Goal: Task Accomplishment & Management: Complete application form

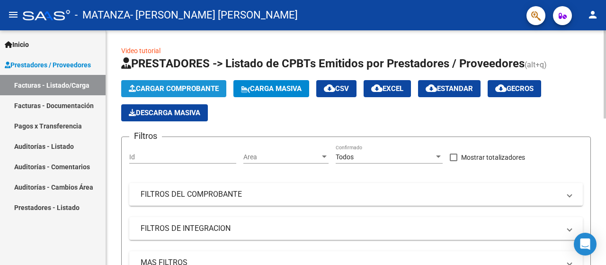
click at [147, 89] on span "Cargar Comprobante" at bounding box center [174, 88] width 90 height 9
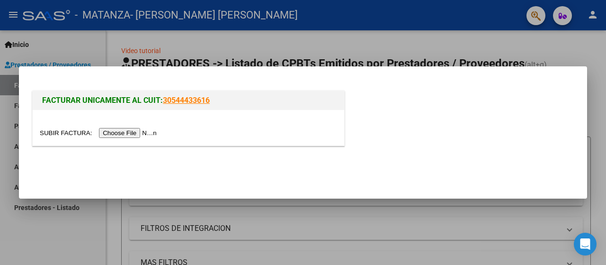
click at [119, 136] on input "file" at bounding box center [100, 133] width 120 height 10
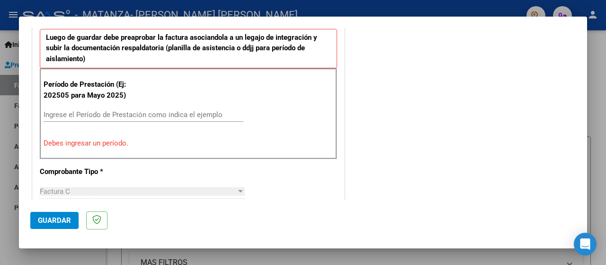
scroll to position [315, 0]
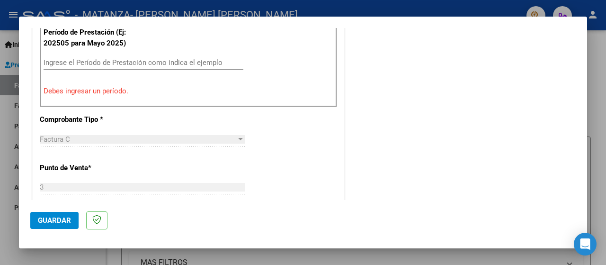
click at [82, 62] on input "Ingrese el Período de Prestación como indica el ejemplo" at bounding box center [144, 62] width 200 height 9
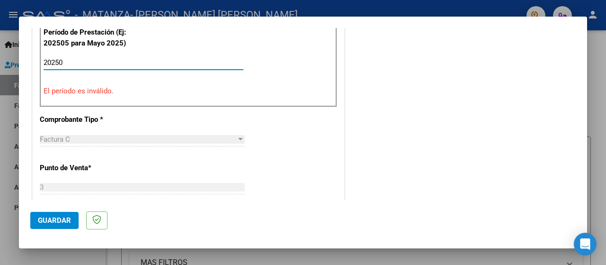
type input "202509"
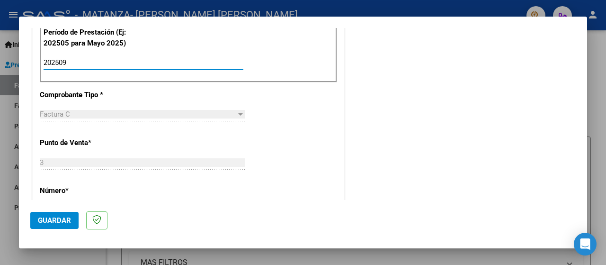
click at [52, 221] on span "Guardar" at bounding box center [54, 220] width 33 height 9
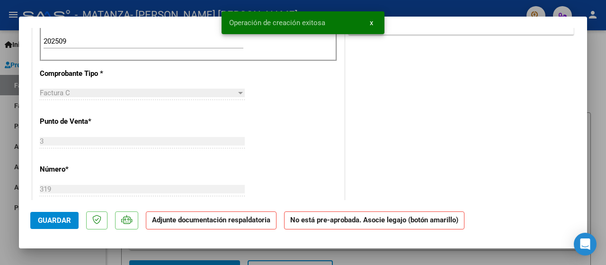
scroll to position [0, 0]
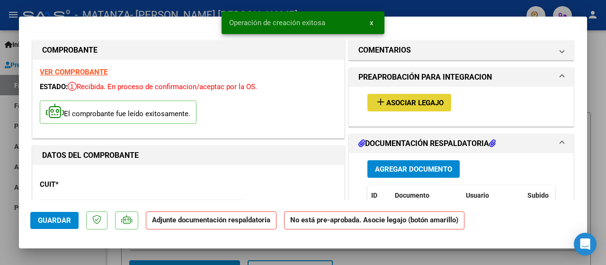
click at [396, 103] on span "Asociar Legajo" at bounding box center [414, 102] width 57 height 9
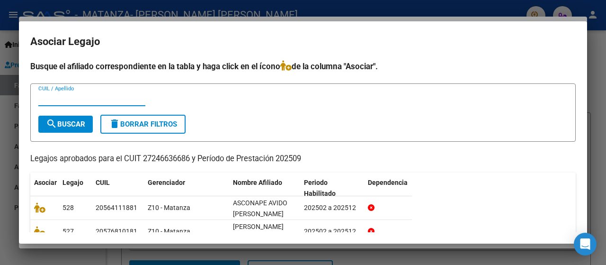
scroll to position [52, 0]
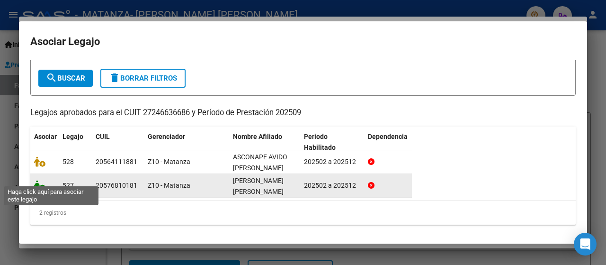
click at [42, 181] on icon at bounding box center [39, 185] width 11 height 10
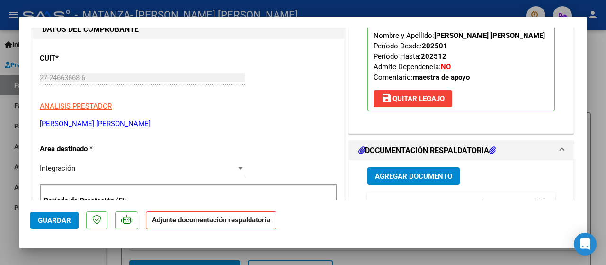
scroll to position [189, 0]
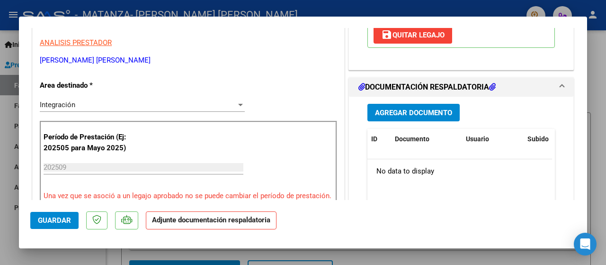
click at [401, 111] on span "Agregar Documento" at bounding box center [413, 112] width 77 height 9
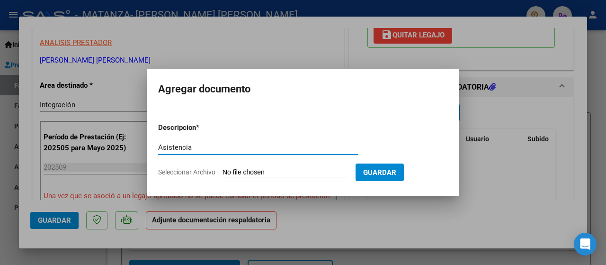
type input "Asistencia"
click at [178, 170] on span "Seleccionar Archivo" at bounding box center [186, 172] width 57 height 8
click at [223, 170] on input "Seleccionar Archivo" at bounding box center [285, 172] width 125 height 9
click at [188, 170] on span "Seleccionar Archivo" at bounding box center [186, 172] width 57 height 8
click at [223, 170] on input "Seleccionar Archivo" at bounding box center [285, 172] width 125 height 9
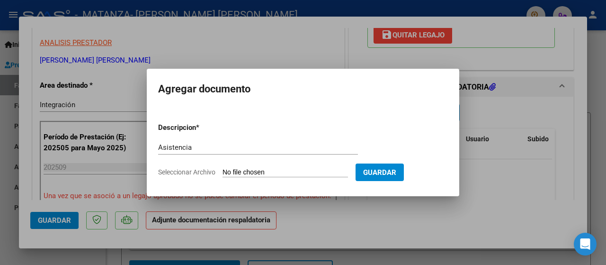
type input "C:\fakepath\Ramírez Gallo 202509.pdf"
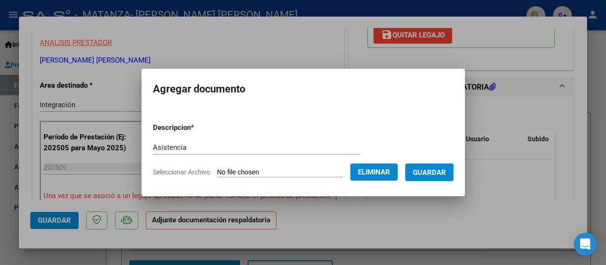
click at [426, 176] on span "Guardar" at bounding box center [429, 172] width 33 height 9
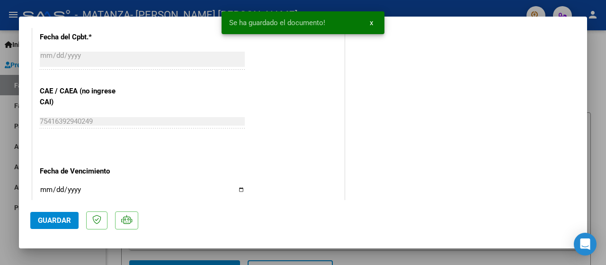
scroll to position [684, 0]
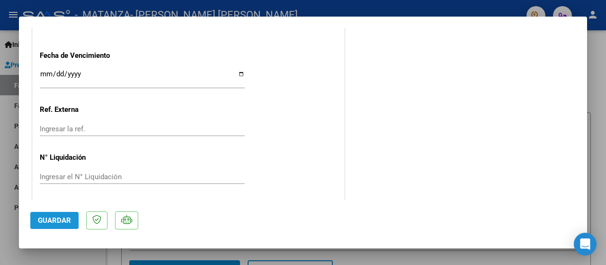
click at [50, 216] on span "Guardar" at bounding box center [54, 220] width 33 height 9
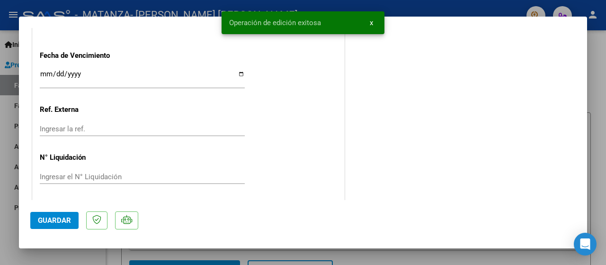
click at [3, 203] on div at bounding box center [303, 132] width 606 height 265
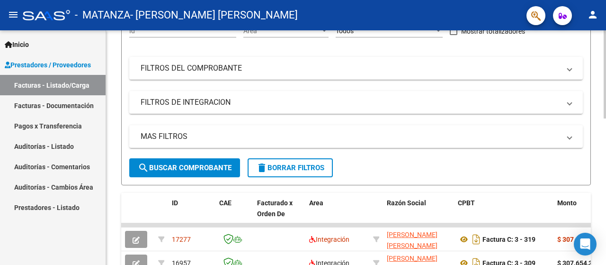
scroll to position [0, 0]
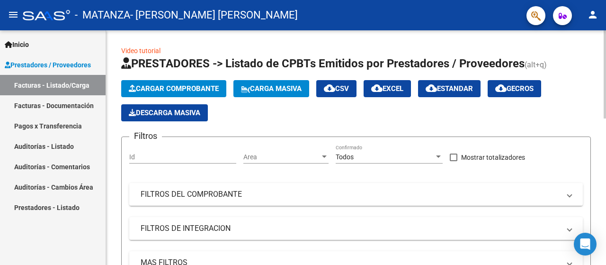
click at [163, 89] on span "Cargar Comprobante" at bounding box center [174, 88] width 90 height 9
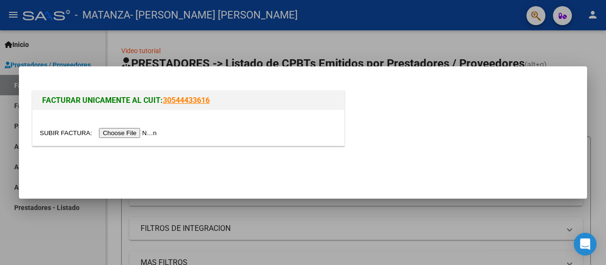
click at [131, 134] on input "file" at bounding box center [100, 133] width 120 height 10
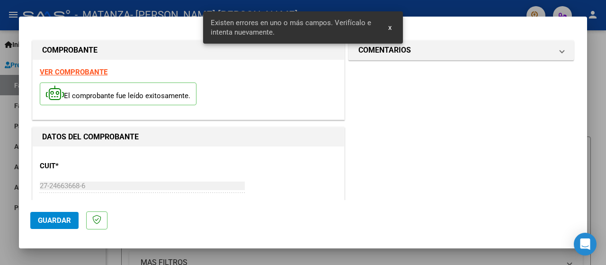
scroll to position [252, 0]
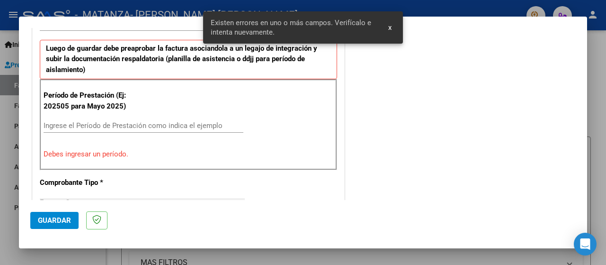
click at [80, 125] on input "Ingrese el Período de Prestación como indica el ejemplo" at bounding box center [144, 125] width 200 height 9
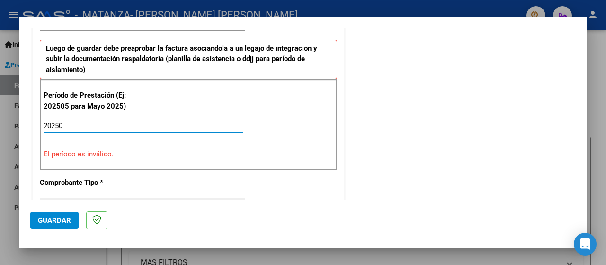
type input "202509"
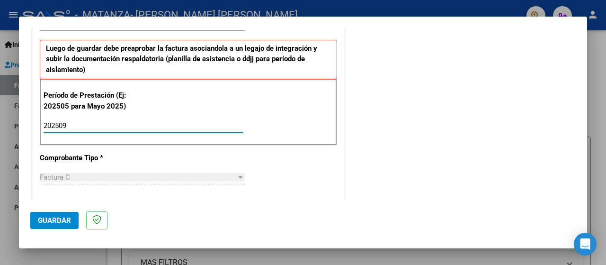
click at [45, 215] on button "Guardar" at bounding box center [54, 220] width 48 height 17
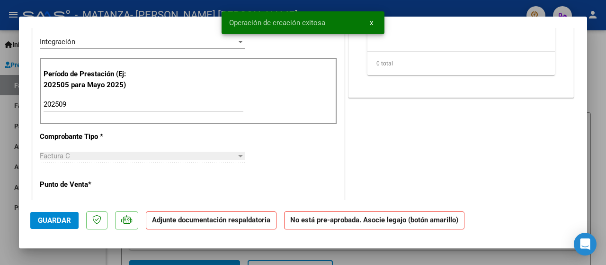
scroll to position [0, 0]
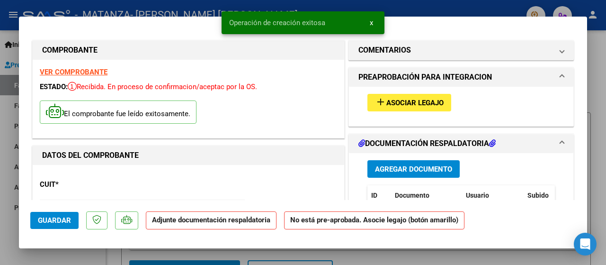
click at [394, 103] on span "Asociar Legajo" at bounding box center [414, 102] width 57 height 9
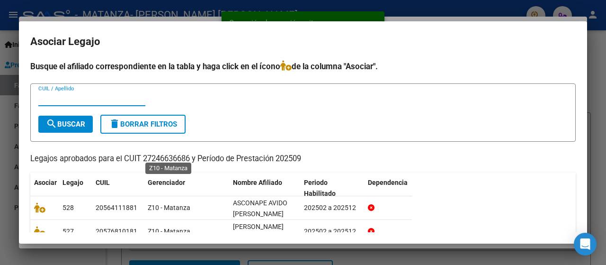
scroll to position [52, 0]
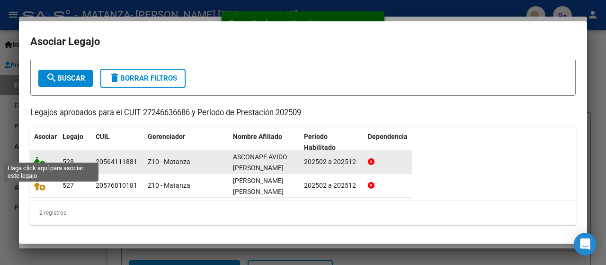
click at [38, 156] on icon at bounding box center [39, 161] width 11 height 10
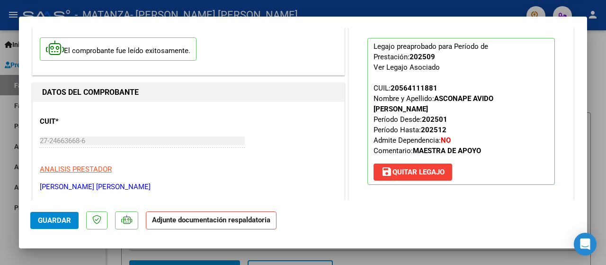
scroll to position [252, 0]
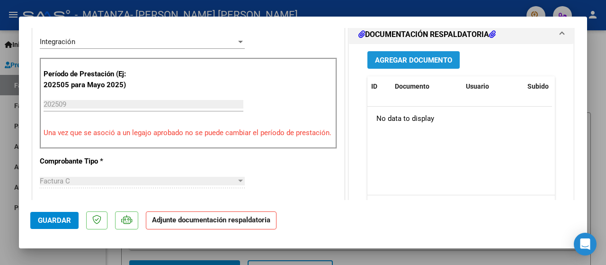
click at [397, 56] on span "Agregar Documento" at bounding box center [413, 60] width 77 height 9
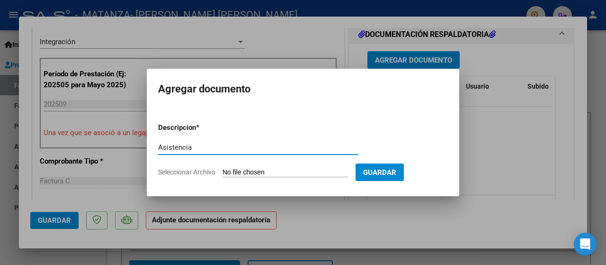
type input "Asistencia"
click at [185, 170] on span "Seleccionar Archivo" at bounding box center [186, 172] width 57 height 8
click at [223, 170] on input "Seleccionar Archivo" at bounding box center [285, 172] width 125 height 9
type input "C:\fakepath\Asconape 202509.pdf"
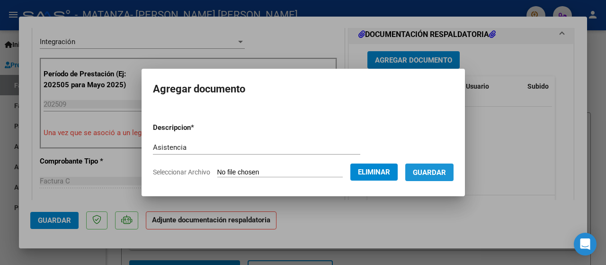
click at [433, 175] on span "Guardar" at bounding box center [429, 172] width 33 height 9
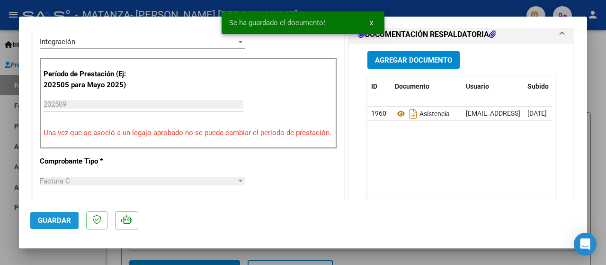
click at [40, 221] on span "Guardar" at bounding box center [54, 220] width 33 height 9
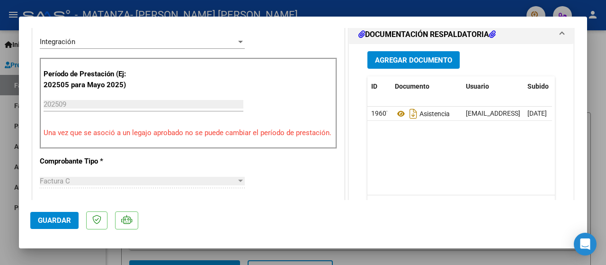
click at [1, 134] on div at bounding box center [303, 132] width 606 height 265
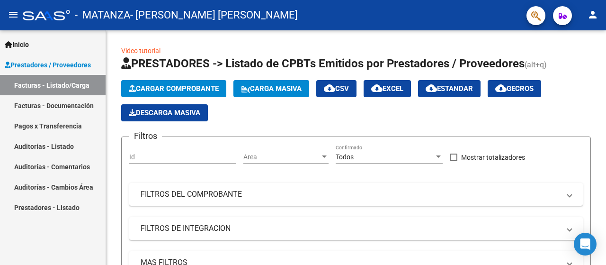
scroll to position [63, 0]
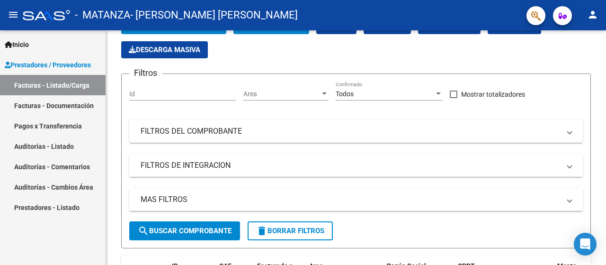
click at [46, 125] on link "Pagos x Transferencia" at bounding box center [53, 126] width 106 height 20
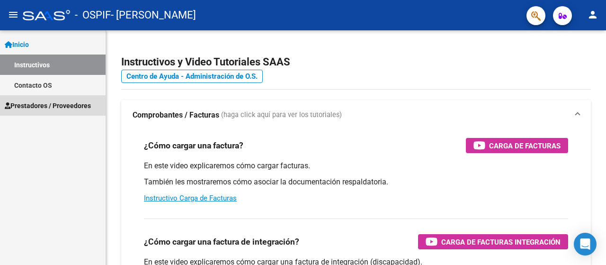
click at [40, 103] on span "Prestadores / Proveedores" at bounding box center [48, 105] width 86 height 10
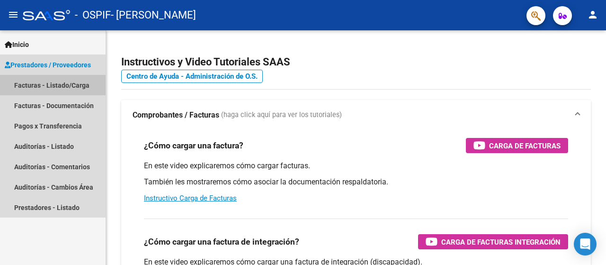
click at [36, 86] on link "Facturas - Listado/Carga" at bounding box center [53, 85] width 106 height 20
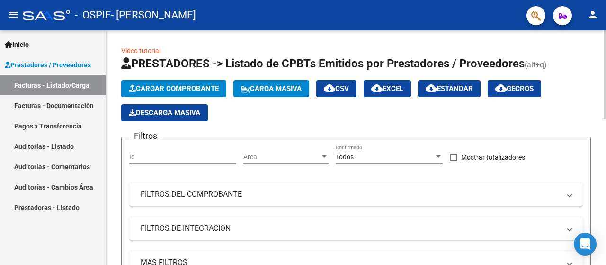
click at [158, 86] on span "Cargar Comprobante" at bounding box center [174, 88] width 90 height 9
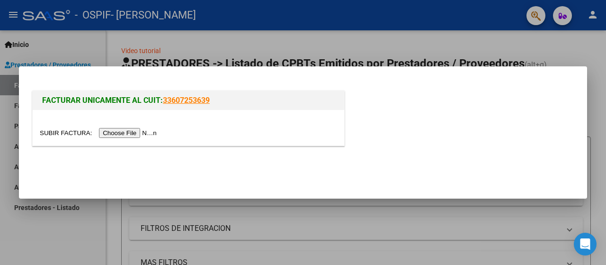
click at [111, 134] on input "file" at bounding box center [100, 133] width 120 height 10
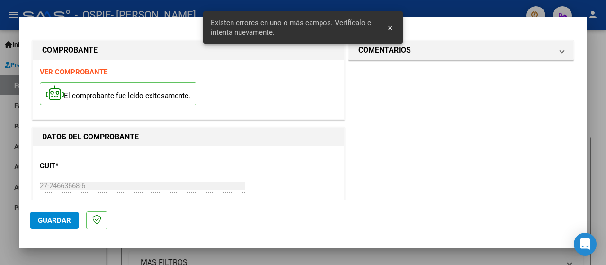
scroll to position [235, 0]
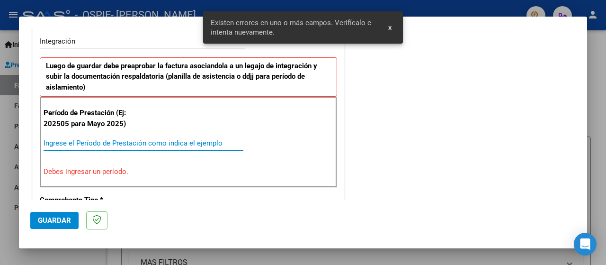
click at [76, 140] on input "Ingrese el Período de Prestación como indica el ejemplo" at bounding box center [144, 143] width 200 height 9
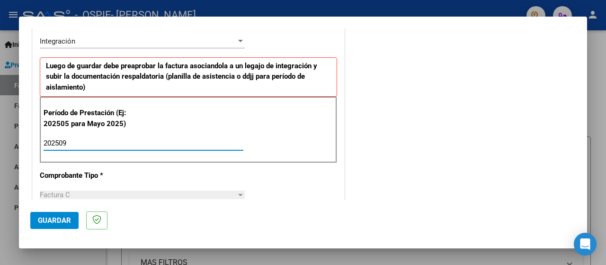
type input "202509"
click at [60, 225] on button "Guardar" at bounding box center [54, 220] width 48 height 17
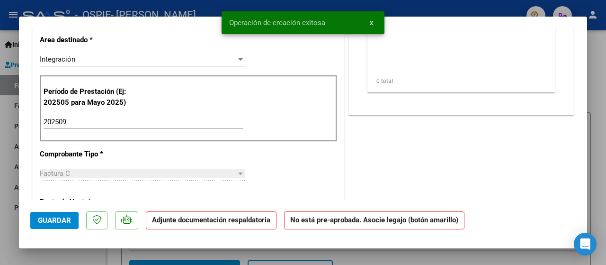
scroll to position [0, 0]
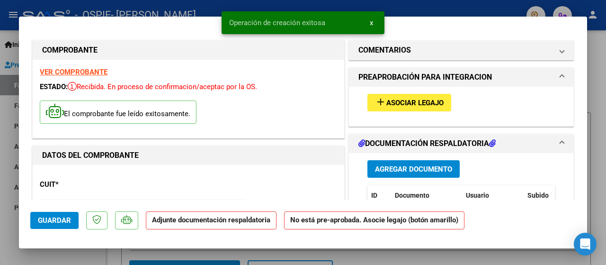
click at [407, 101] on span "Asociar Legajo" at bounding box center [414, 102] width 57 height 9
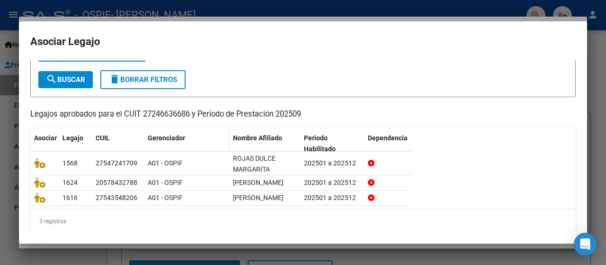
scroll to position [63, 0]
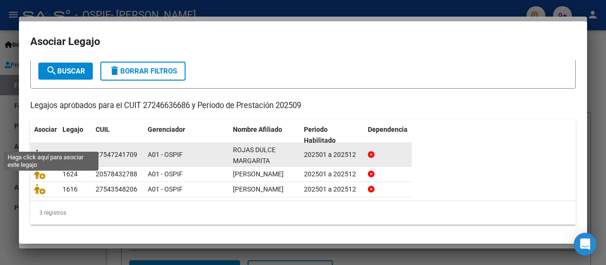
click at [38, 149] on icon at bounding box center [39, 154] width 11 height 10
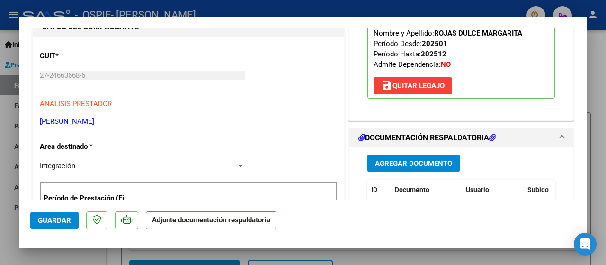
scroll to position [189, 0]
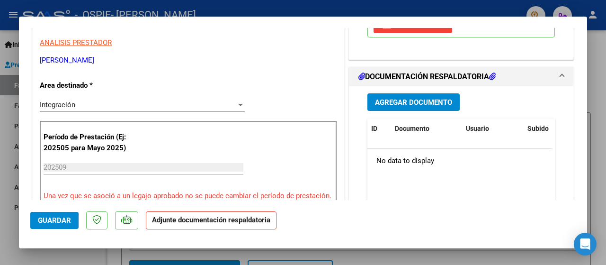
click at [388, 102] on span "Agregar Documento" at bounding box center [413, 102] width 77 height 9
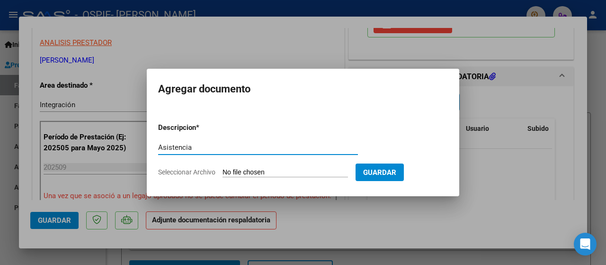
type input "Asistencia"
click at [166, 171] on span "Seleccionar Archivo" at bounding box center [186, 172] width 57 height 8
click at [223, 171] on input "Seleccionar Archivo" at bounding box center [285, 172] width 125 height 9
click at [170, 172] on span "Seleccionar Archivo" at bounding box center [186, 172] width 57 height 8
click at [223, 172] on input "Seleccionar Archivo" at bounding box center [285, 172] width 125 height 9
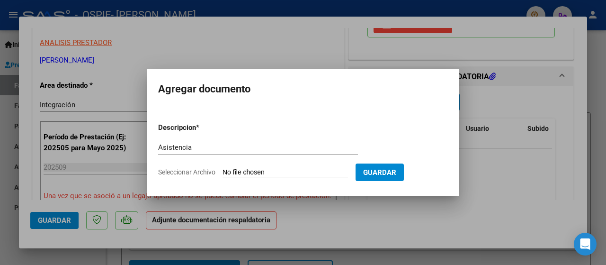
type input "C:\fakepath\Rojas 202509.pdf"
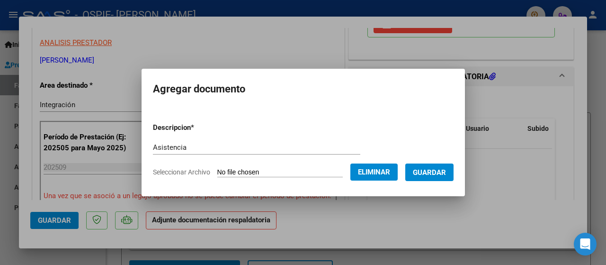
click at [431, 170] on span "Guardar" at bounding box center [429, 172] width 33 height 9
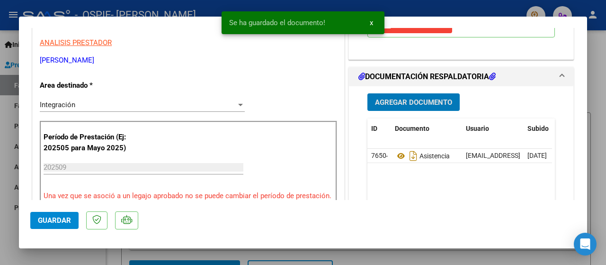
click at [51, 221] on span "Guardar" at bounding box center [54, 220] width 33 height 9
click at [8, 181] on div at bounding box center [303, 132] width 606 height 265
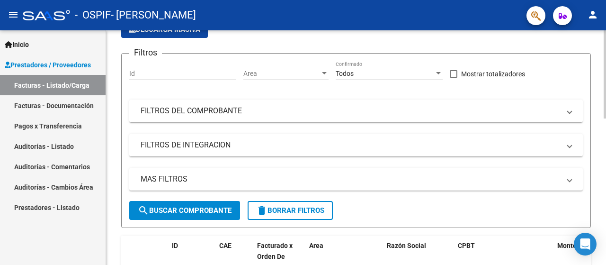
scroll to position [0, 0]
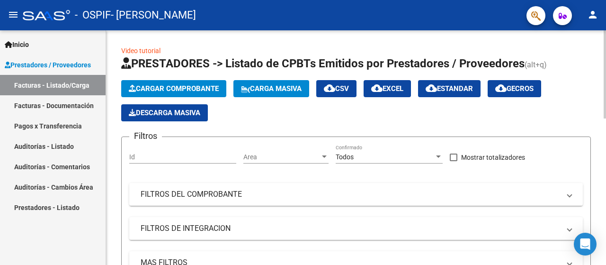
click at [168, 89] on span "Cargar Comprobante" at bounding box center [174, 88] width 90 height 9
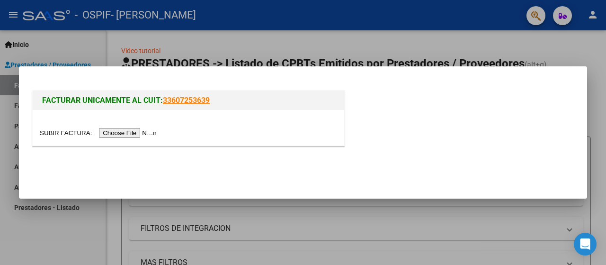
click at [116, 133] on input "file" at bounding box center [100, 133] width 120 height 10
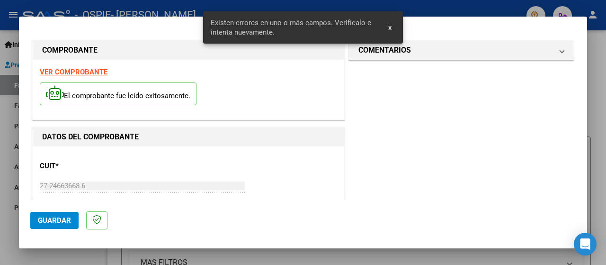
scroll to position [235, 0]
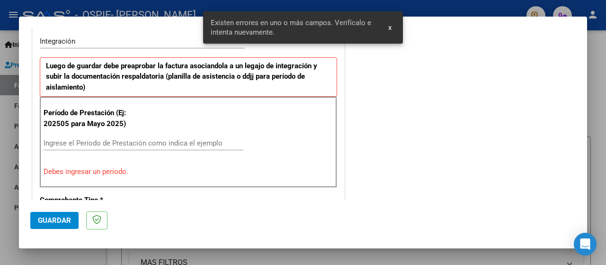
click at [86, 143] on input "Ingrese el Período de Prestación como indica el ejemplo" at bounding box center [144, 143] width 200 height 9
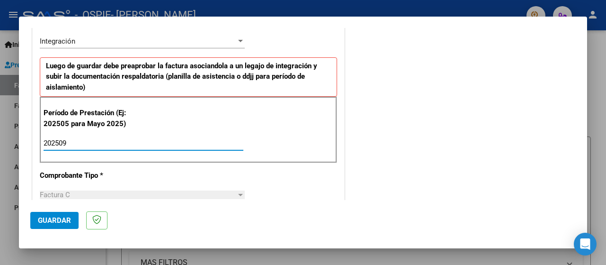
type input "202509"
click at [40, 219] on span "Guardar" at bounding box center [54, 220] width 33 height 9
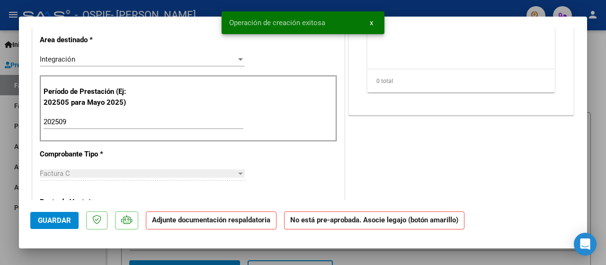
scroll to position [0, 0]
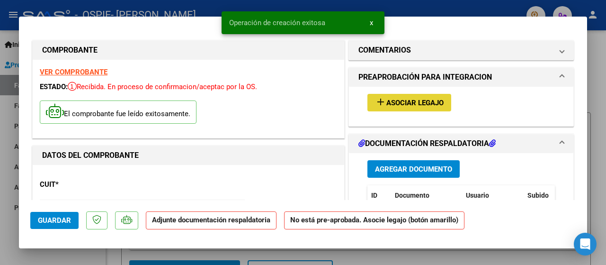
click at [391, 102] on span "Asociar Legajo" at bounding box center [414, 102] width 57 height 9
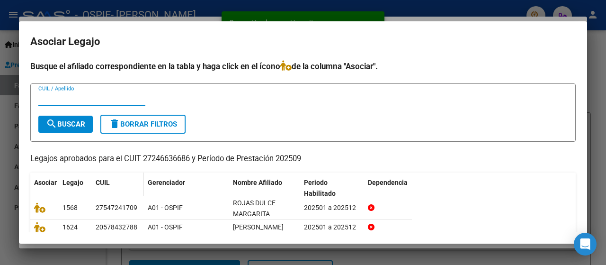
scroll to position [63, 0]
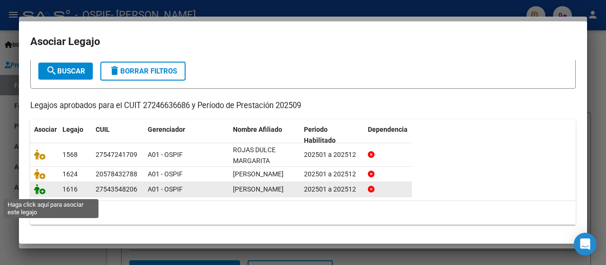
click at [40, 192] on icon at bounding box center [39, 189] width 11 height 10
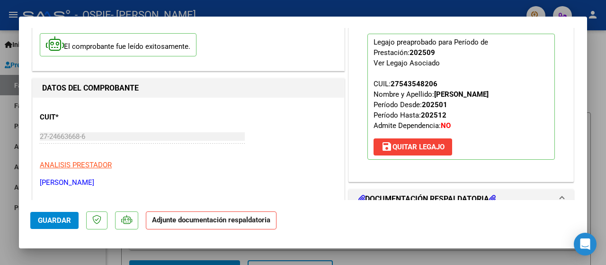
scroll to position [126, 0]
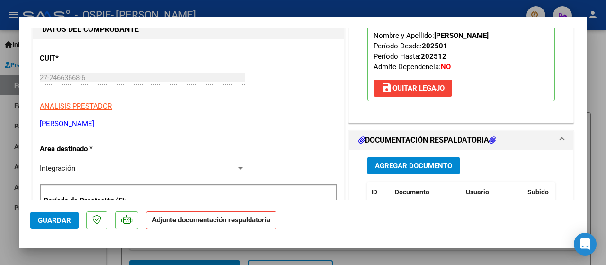
click at [377, 165] on span "Agregar Documento" at bounding box center [413, 165] width 77 height 9
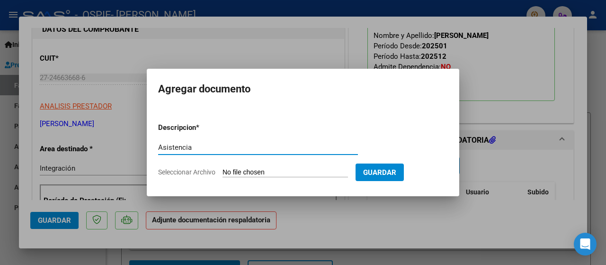
type input "Asistencia"
click at [170, 172] on span "Seleccionar Archivo" at bounding box center [186, 172] width 57 height 8
click at [223, 172] on input "Seleccionar Archivo" at bounding box center [285, 172] width 125 height 9
type input "C:\fakepath\González 202509.pdf"
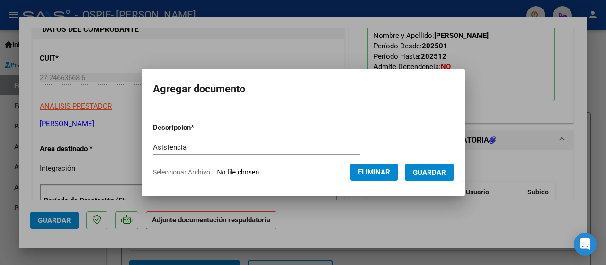
click at [439, 170] on span "Guardar" at bounding box center [429, 172] width 33 height 9
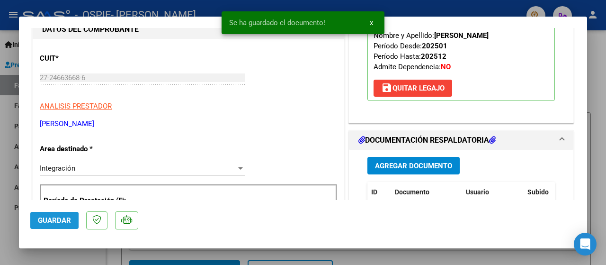
click at [43, 222] on span "Guardar" at bounding box center [54, 220] width 33 height 9
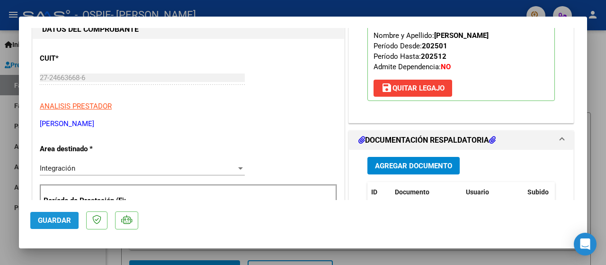
click at [41, 221] on span "Guardar" at bounding box center [54, 220] width 33 height 9
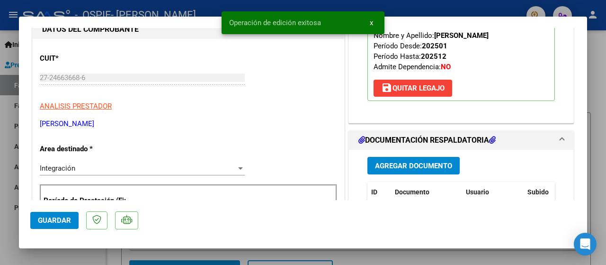
click at [4, 178] on div at bounding box center [303, 132] width 606 height 265
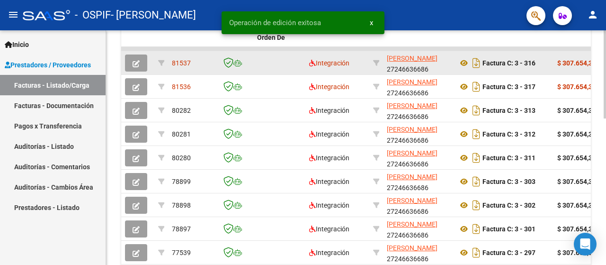
scroll to position [315, 0]
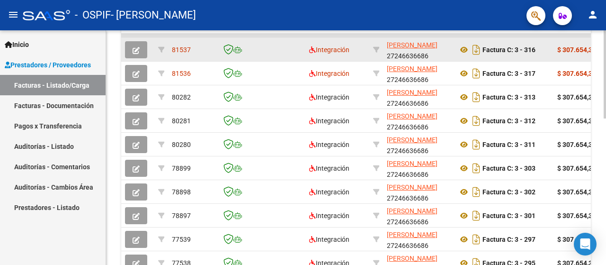
click at [133, 44] on button "button" at bounding box center [136, 49] width 22 height 17
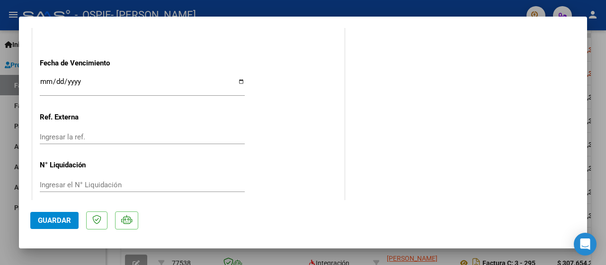
scroll to position [650, 0]
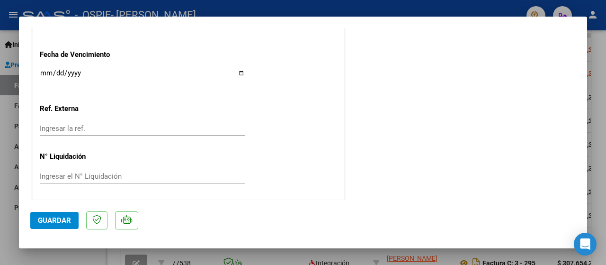
click at [63, 219] on span "Guardar" at bounding box center [54, 220] width 33 height 9
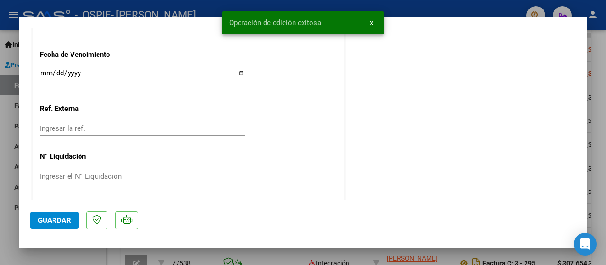
click at [3, 233] on div at bounding box center [303, 132] width 606 height 265
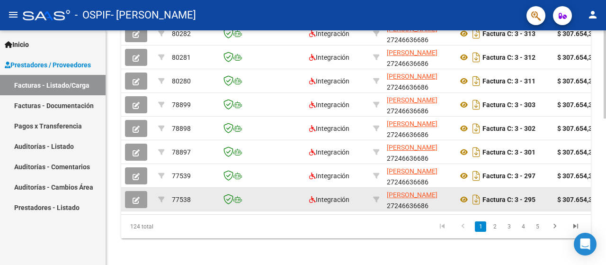
scroll to position [189, 0]
